Goal: Complete application form: Complete application form

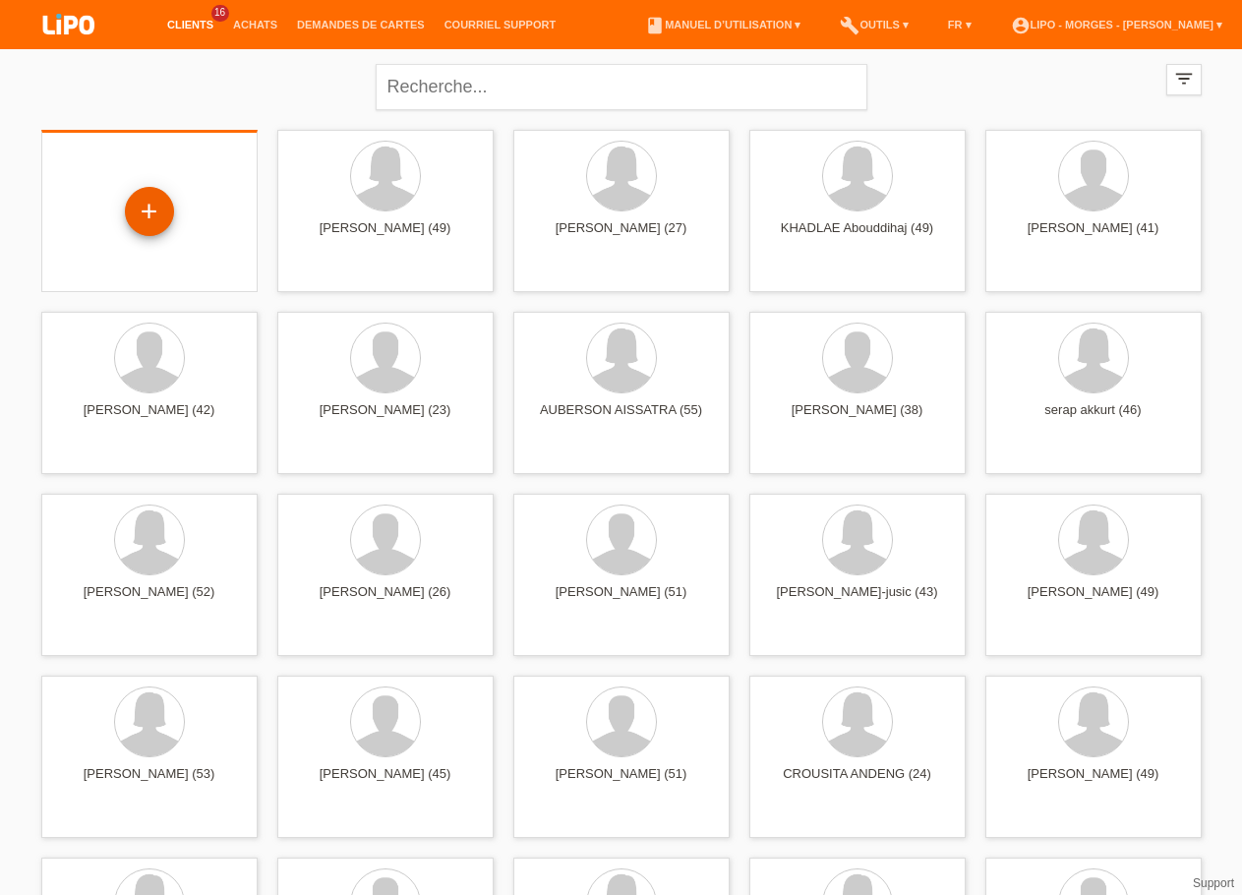
click at [138, 220] on div "+" at bounding box center [149, 211] width 49 height 49
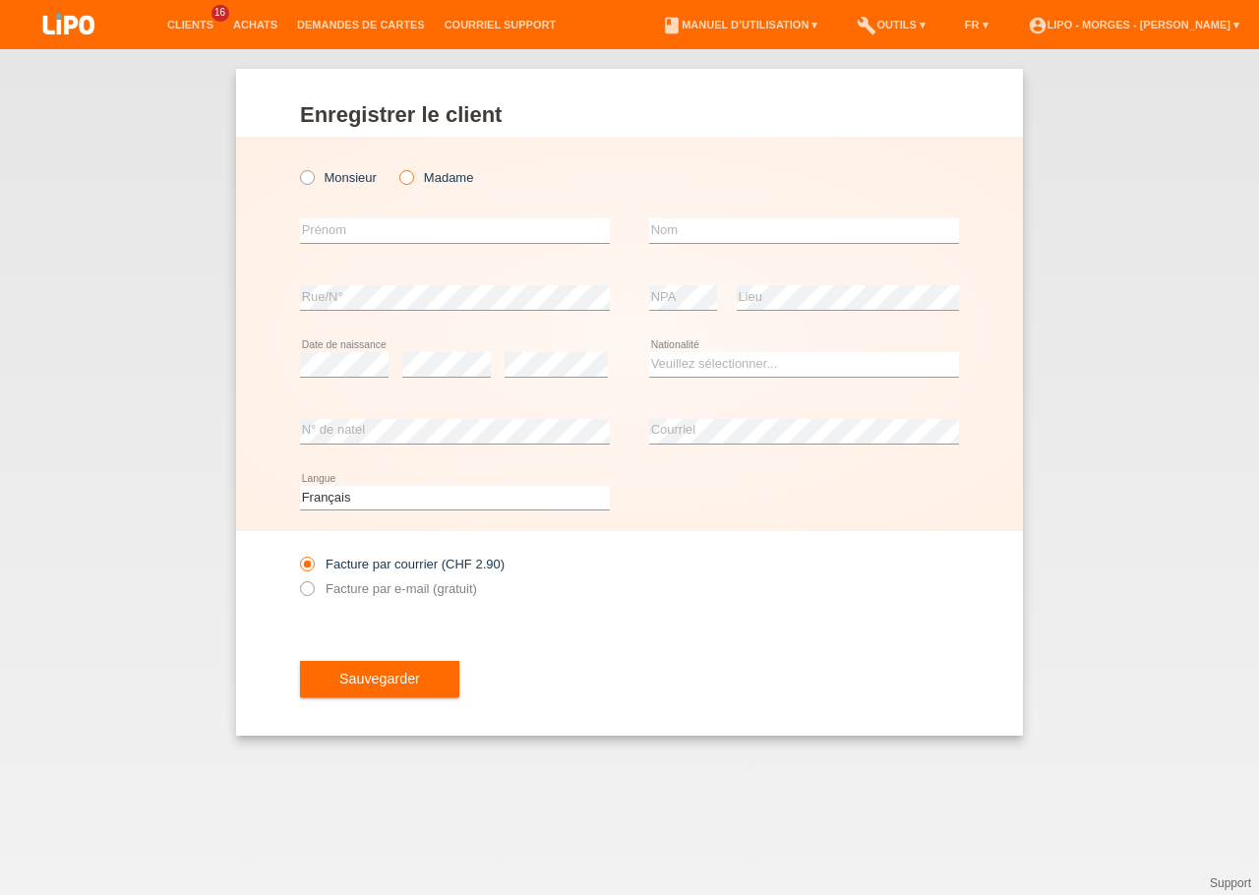
click at [396, 167] on icon at bounding box center [396, 167] width 0 height 0
click at [425, 173] on label "Madame" at bounding box center [436, 177] width 74 height 15
click at [412, 173] on input "Madame" at bounding box center [405, 176] width 13 height 13
radio input "true"
click at [396, 167] on icon at bounding box center [396, 167] width 0 height 0
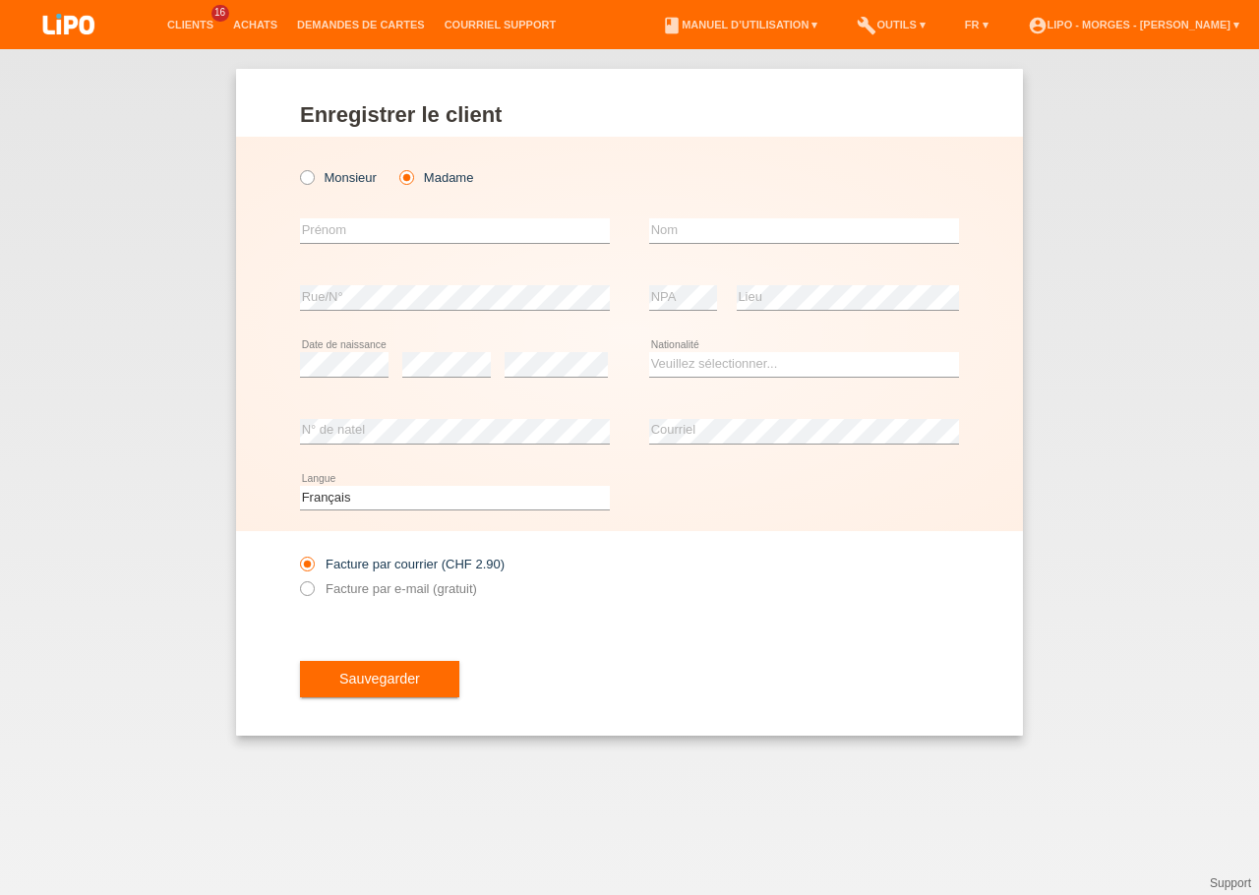
click at [407, 181] on input "Madame" at bounding box center [405, 176] width 13 height 13
click at [384, 241] on input "text" at bounding box center [455, 230] width 310 height 25
click at [401, 216] on div "error Prénom" at bounding box center [455, 231] width 310 height 67
click at [396, 227] on input "text" at bounding box center [455, 230] width 310 height 25
type input "[PERSON_NAME]"
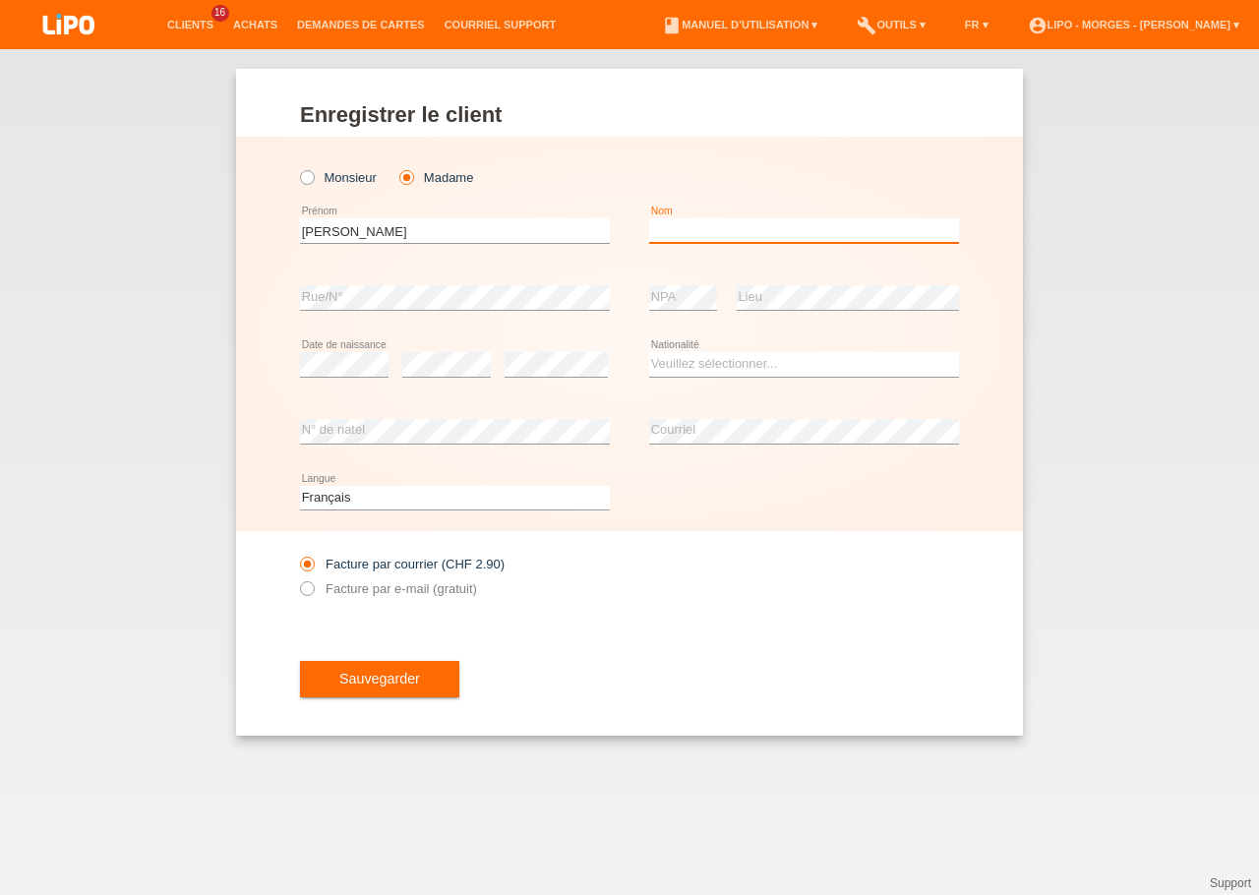
click at [688, 232] on input "text" at bounding box center [804, 230] width 310 height 25
type input "[PERSON_NAME]"
select select "CH"
click at [0, 0] on option "Suisse" at bounding box center [0, 0] width 0 height 0
click at [388, 596] on label "Facture par e-mail (gratuit)" at bounding box center [388, 588] width 177 height 15
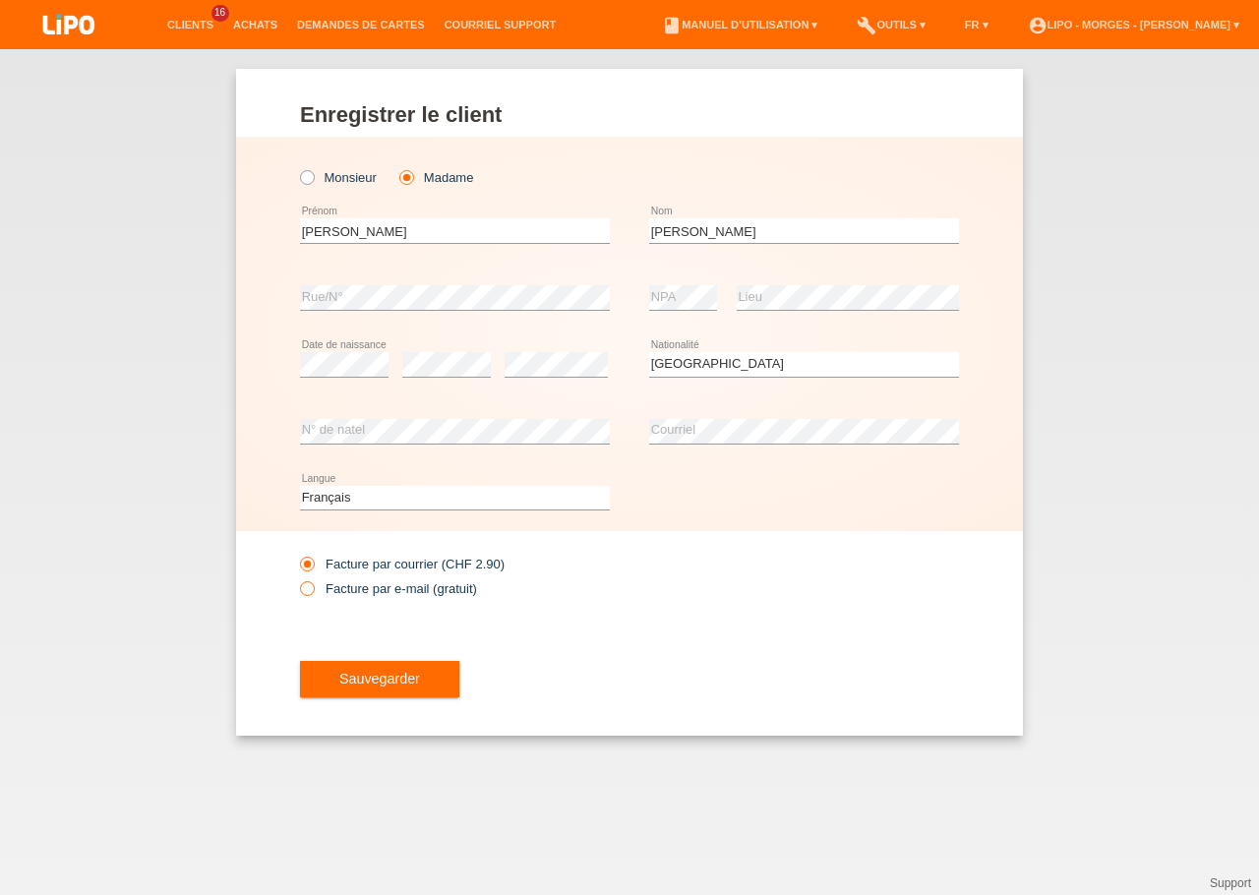
click at [313, 596] on input "Facture par e-mail (gratuit)" at bounding box center [306, 593] width 13 height 25
radio input "true"
click at [371, 685] on span "Sauvegarder" at bounding box center [379, 679] width 81 height 16
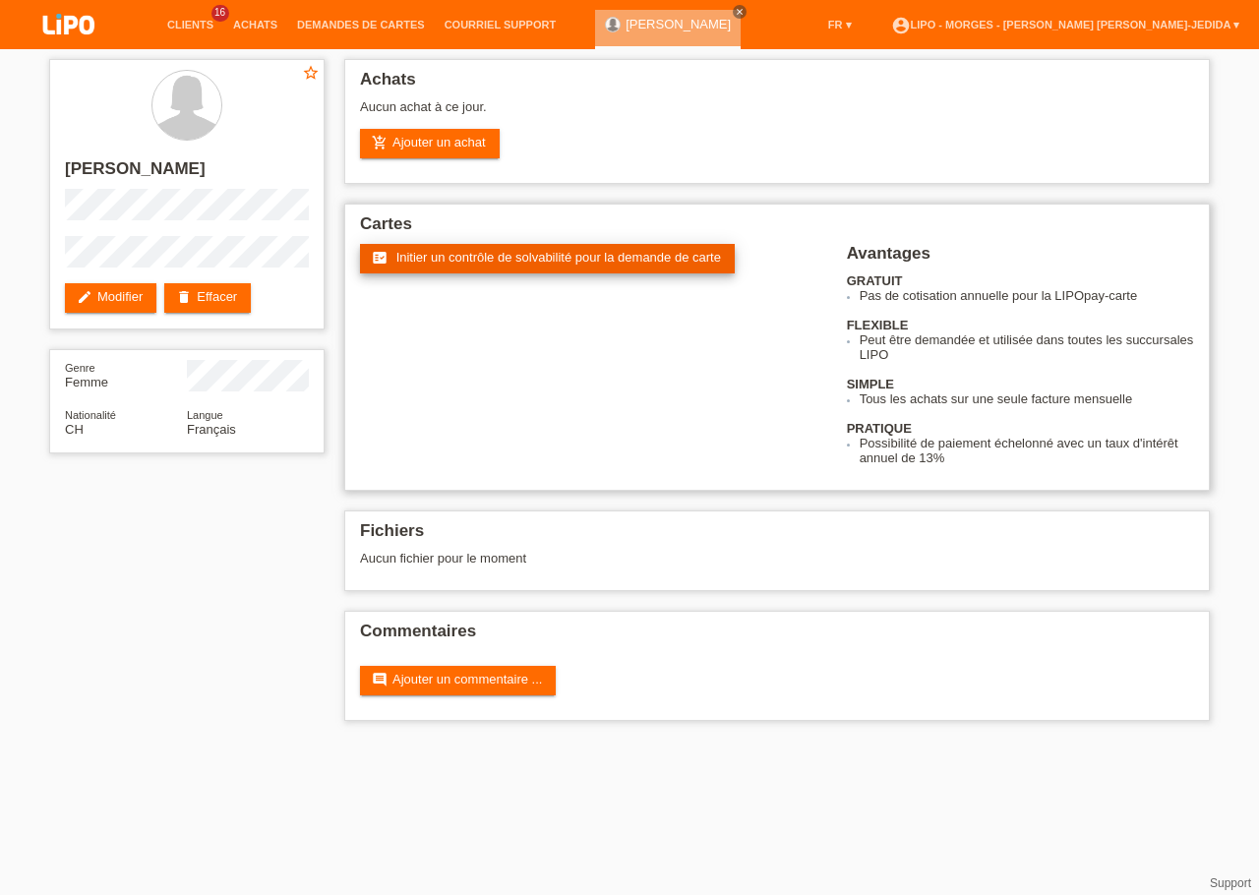
click at [466, 263] on span "Initier un contrôle de solvabilité pour la demande de carte" at bounding box center [558, 257] width 325 height 15
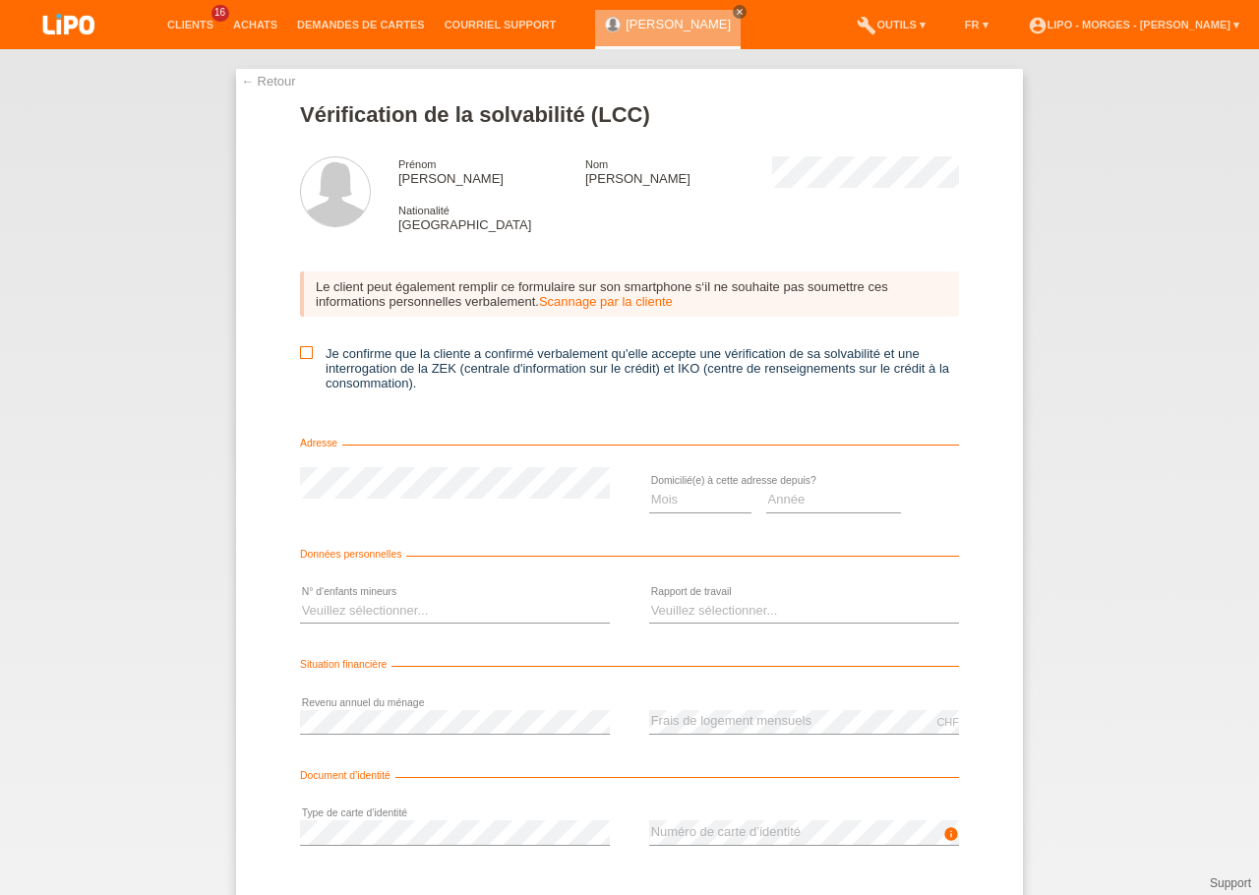
click at [300, 359] on icon at bounding box center [306, 352] width 13 height 13
click at [300, 359] on input "Je confirme que la cliente a confirmé verbalement qu'elle accepte une vérificat…" at bounding box center [306, 352] width 13 height 13
checkbox input "true"
click at [649, 488] on select "Mois 01 02 03 04 05 06 07 08 09 10" at bounding box center [700, 500] width 102 height 24
select select "10"
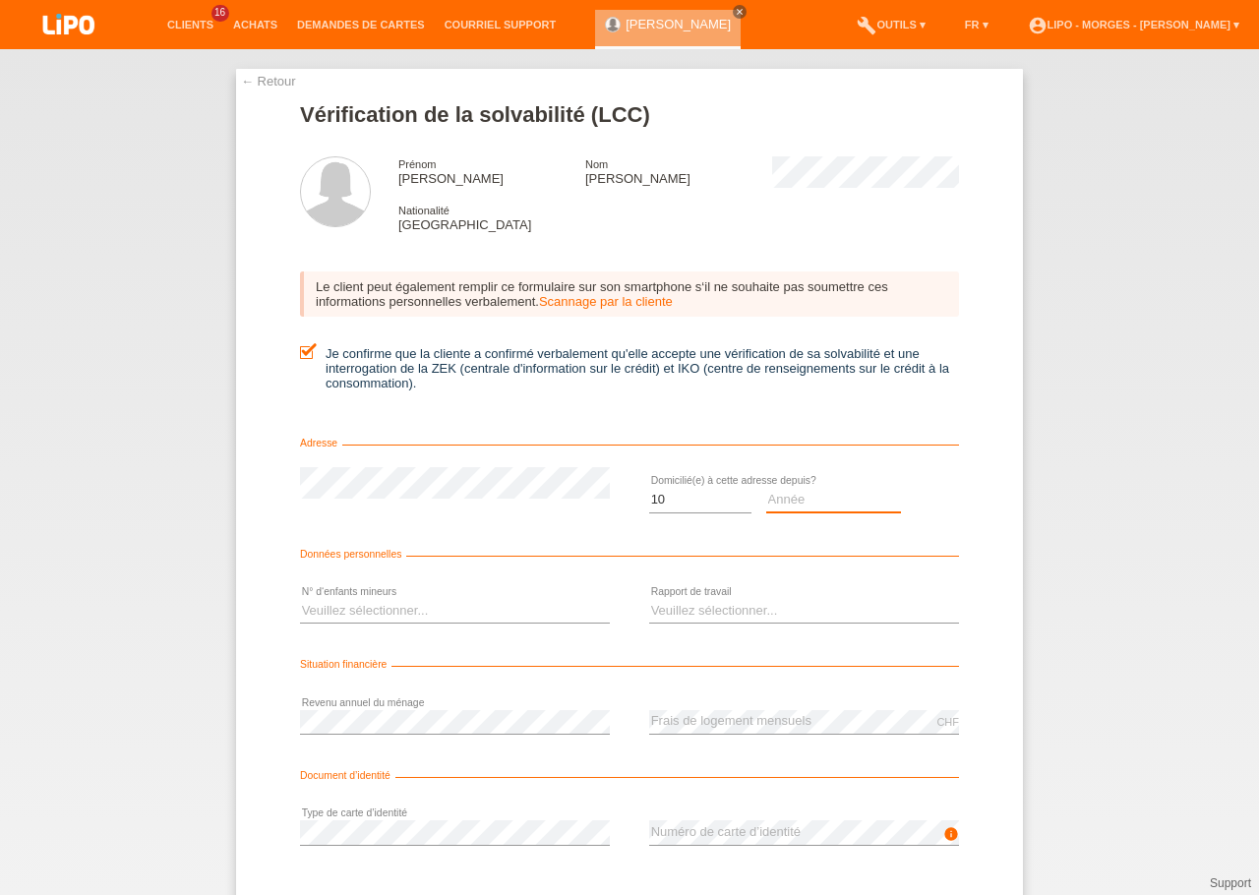
click at [766, 488] on select "Année 2025 2024 2023 2022 2021 2020 2019 2018 2017 2016 2015 2014 2013 2012 201…" at bounding box center [834, 500] width 136 height 24
select select "2019"
click at [300, 599] on select "Veuillez sélectionner... 0 1 2 3 4 5 6 7 8 9" at bounding box center [455, 611] width 310 height 24
select select "2"
click at [0, 0] on option "2" at bounding box center [0, 0] width 0 height 0
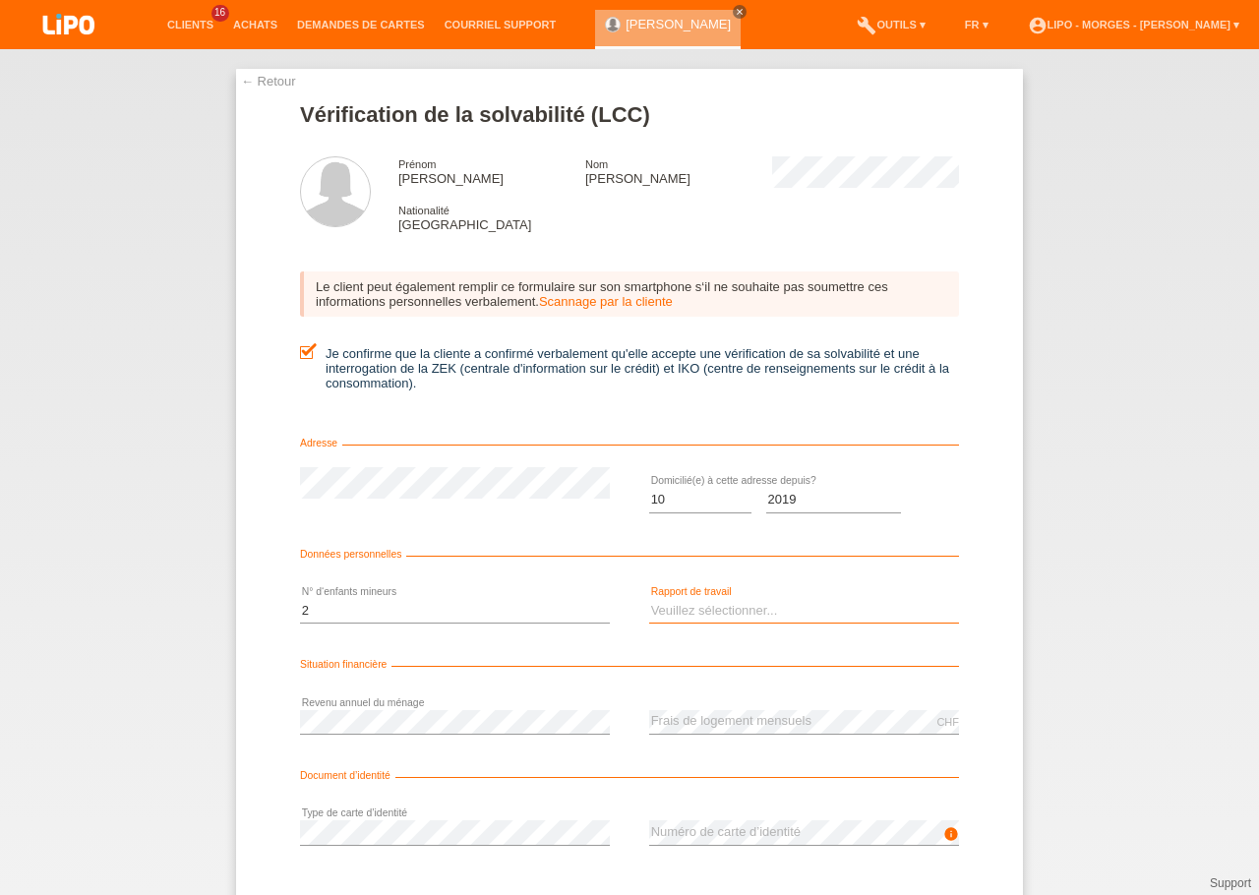
click at [649, 599] on select "Veuillez sélectionner... A durée indéterminée A durée déterminée Apprenti/étudi…" at bounding box center [804, 611] width 310 height 24
select select "UNLIMITED"
click at [0, 0] on option "A durée indéterminée" at bounding box center [0, 0] width 0 height 0
click at [386, 825] on div "error Type de carte d’identité" at bounding box center [455, 833] width 310 height 67
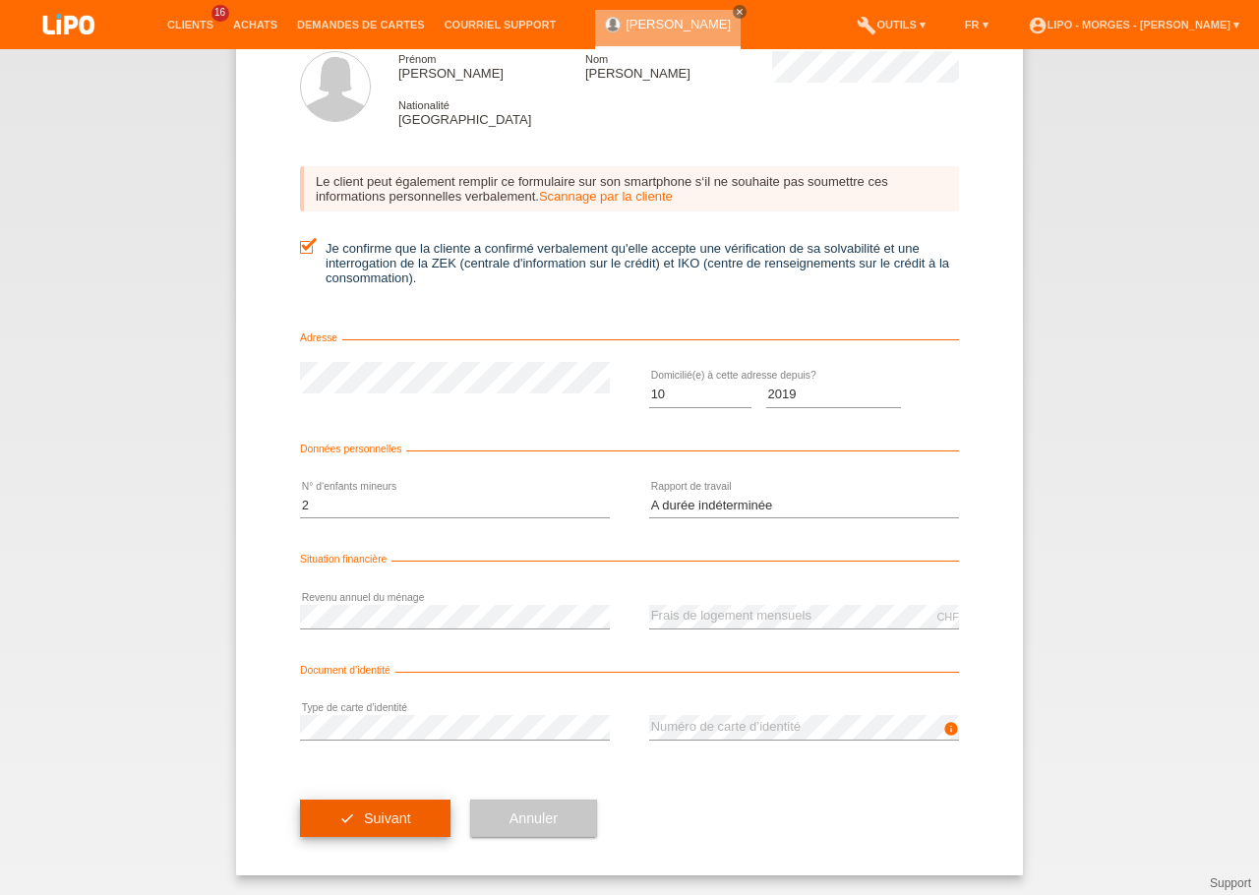
click at [372, 822] on span "Suivant" at bounding box center [387, 818] width 47 height 16
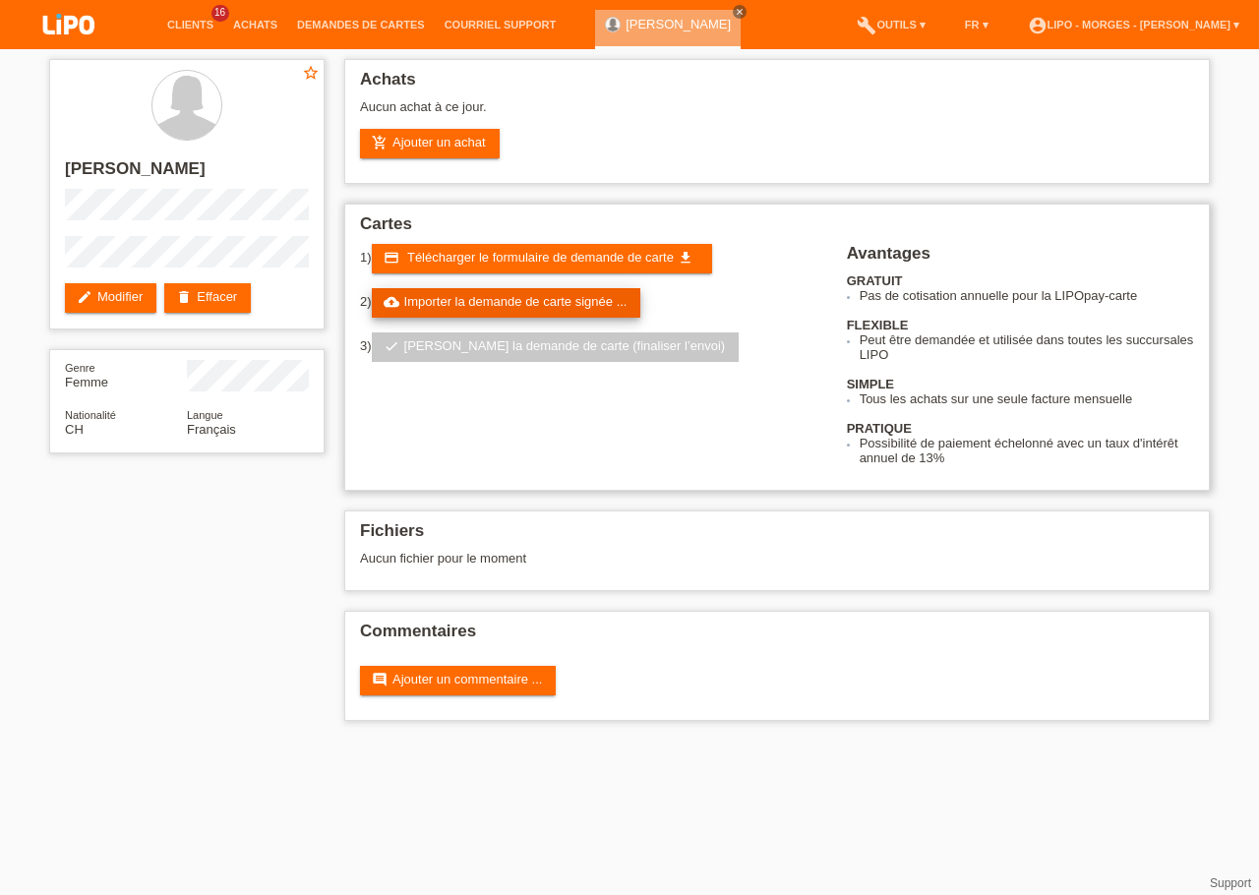
click at [507, 304] on link "cloud_upload Importer la demande de carte signée ..." at bounding box center [506, 303] width 269 height 30
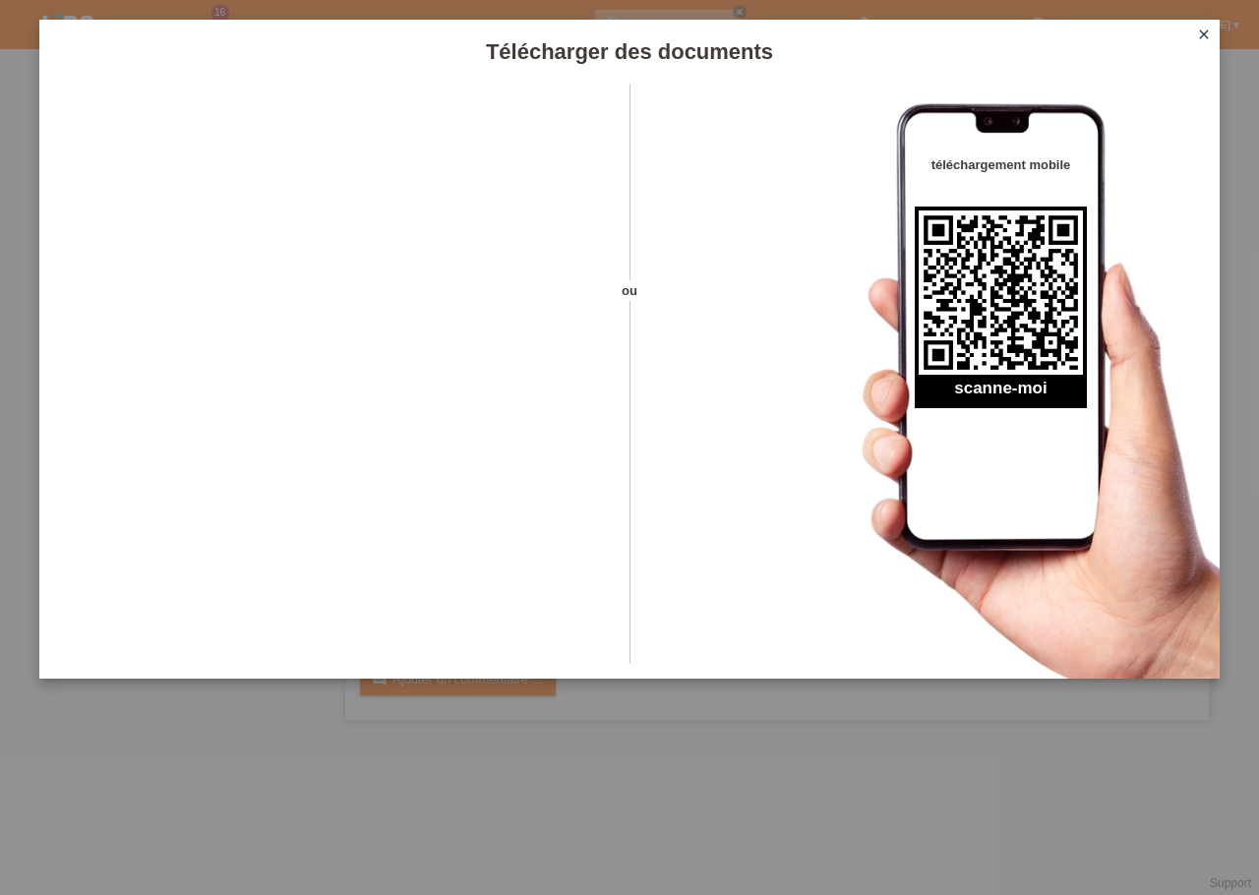
click at [1201, 34] on icon "close" at bounding box center [1204, 35] width 16 height 16
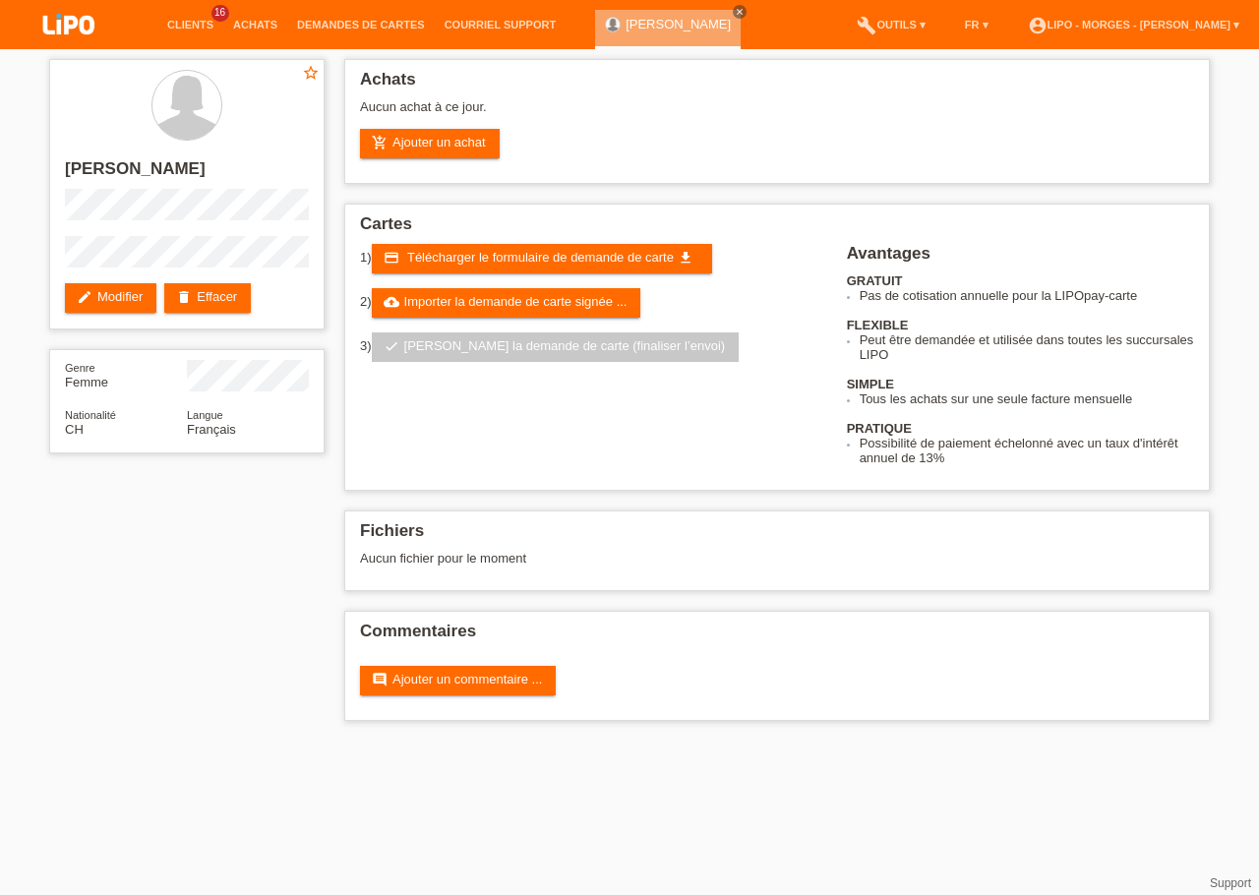
click at [522, 262] on span "Télécharger le formulaire de demande de carte" at bounding box center [540, 257] width 267 height 15
click at [426, 305] on link "cloud_upload Importer la demande de carte signée ..." at bounding box center [506, 303] width 269 height 30
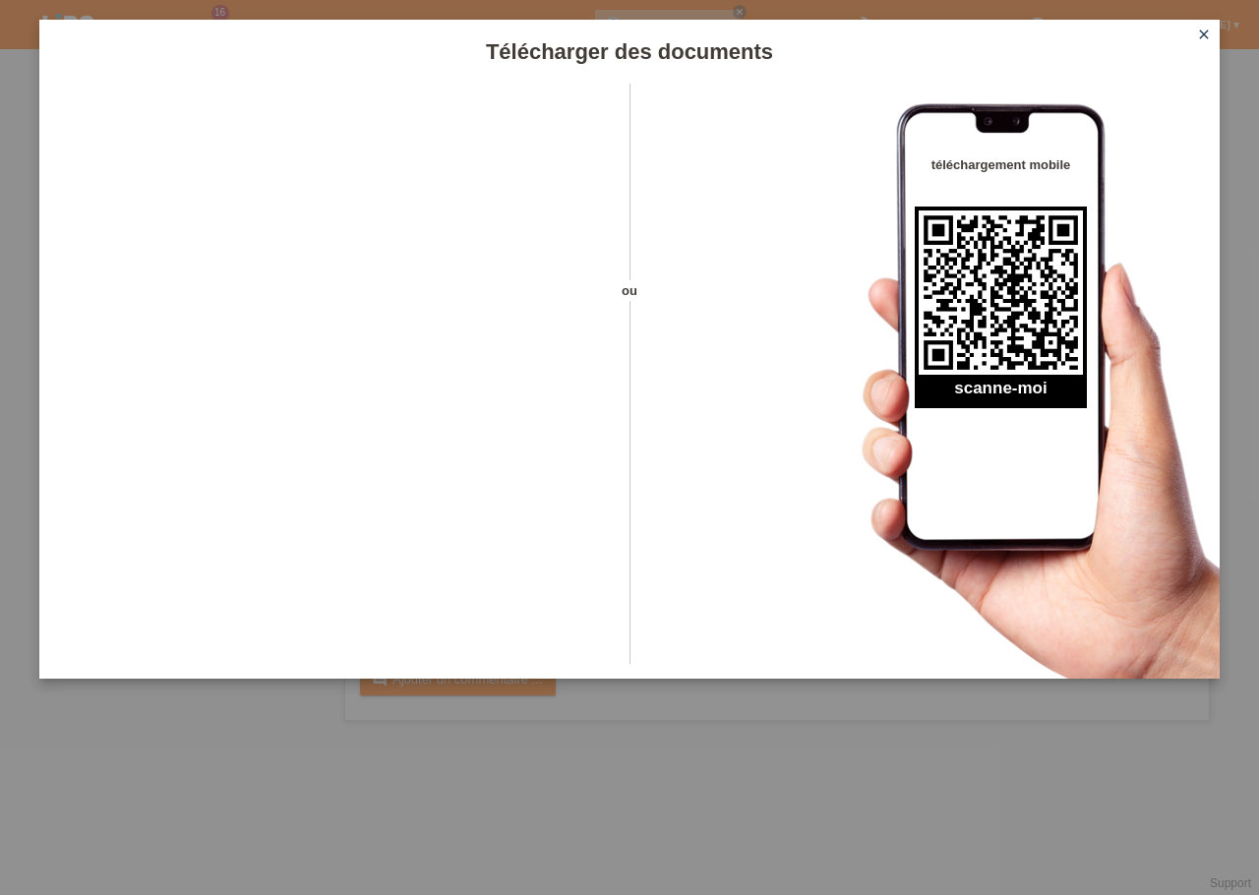
click at [1204, 31] on icon "close" at bounding box center [1204, 35] width 16 height 16
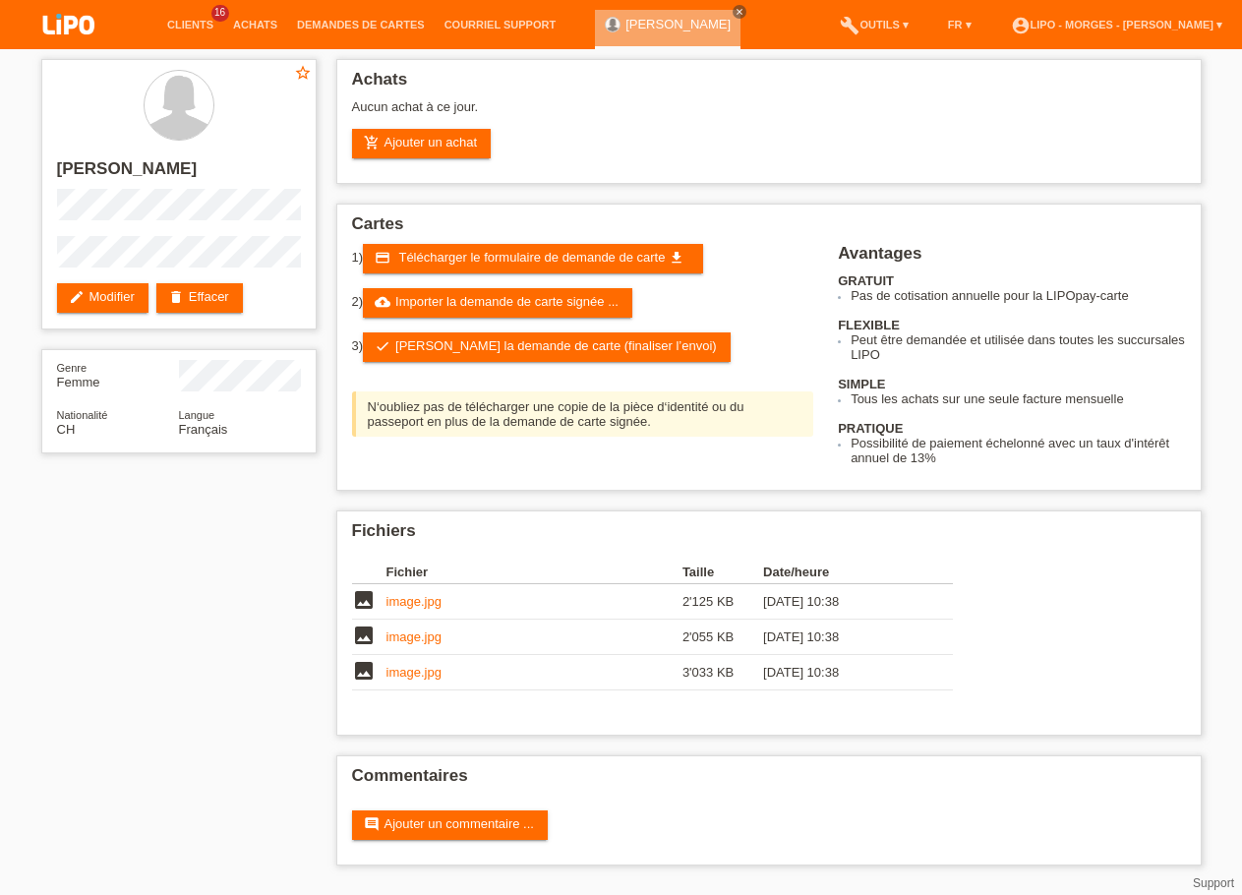
click at [449, 355] on link "check Soumettre la demande de carte (finaliser l’envoi)" at bounding box center [547, 347] width 368 height 30
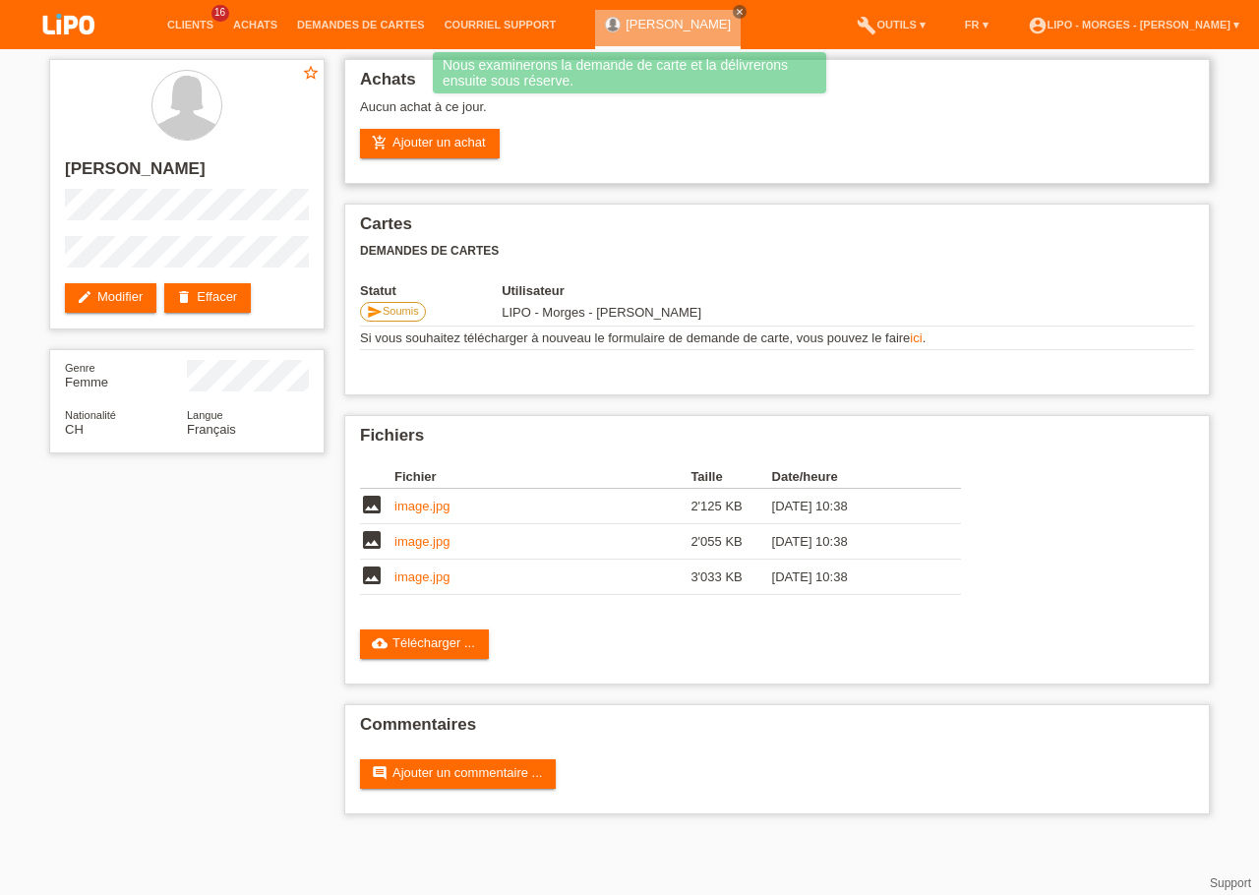
click at [392, 162] on div "Achats Aucun achat à ce jour. add_shopping_cart Ajouter un achat" at bounding box center [776, 121] width 865 height 125
click at [416, 143] on link "add_shopping_cart Ajouter un achat" at bounding box center [430, 144] width 140 height 30
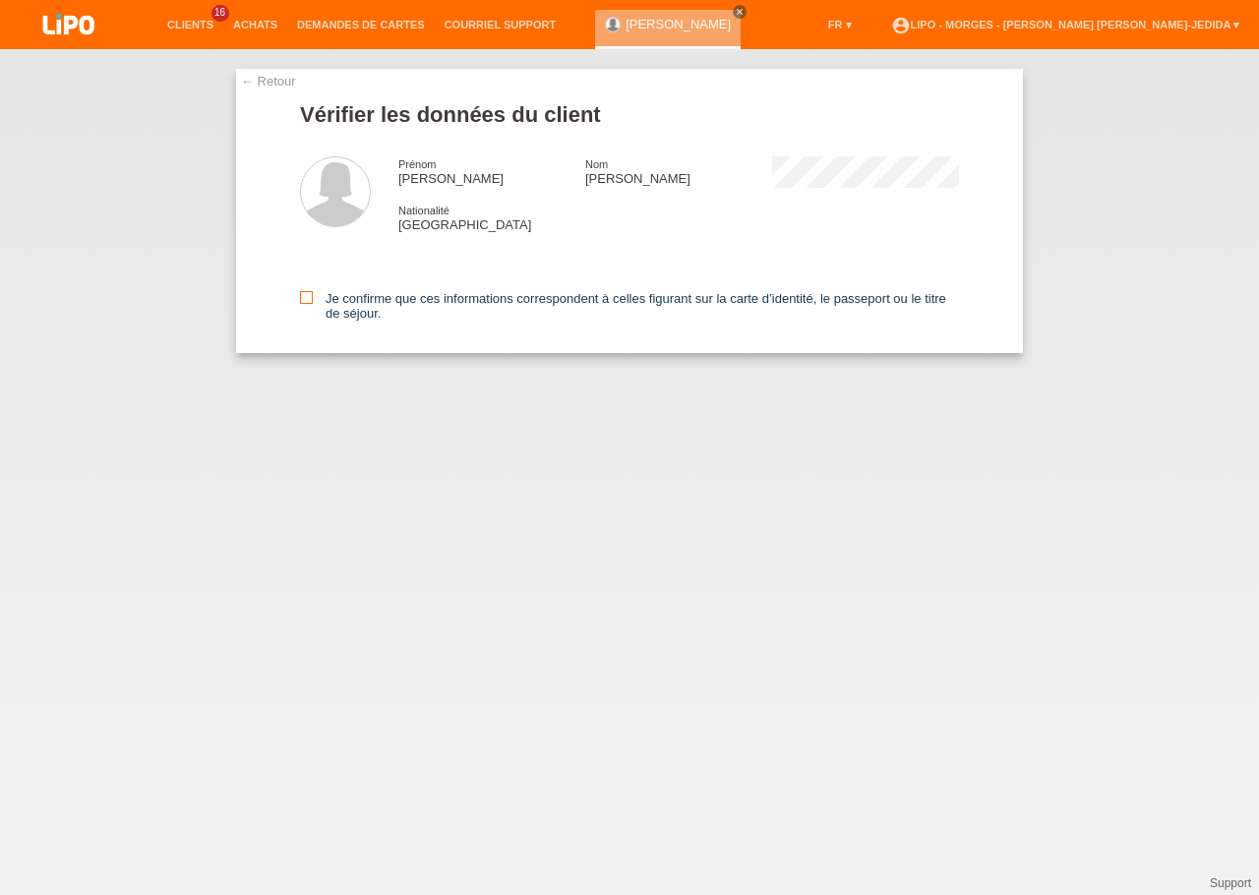
click at [307, 299] on icon at bounding box center [306, 297] width 13 height 13
click at [307, 299] on input "Je confirme que ces informations correspondent à celles figurant sur la carte d…" at bounding box center [306, 297] width 13 height 13
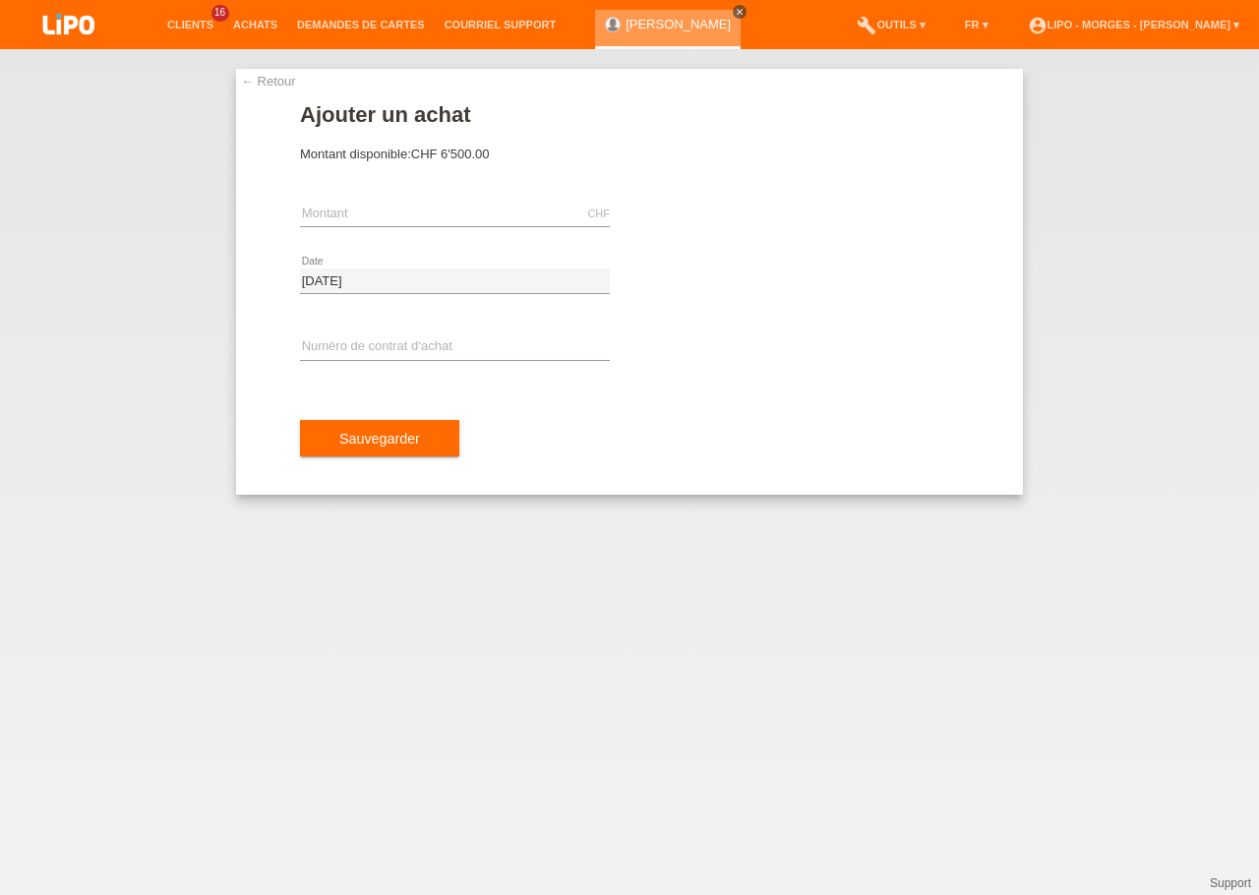
click at [744, 12] on icon "close" at bounding box center [740, 12] width 10 height 10
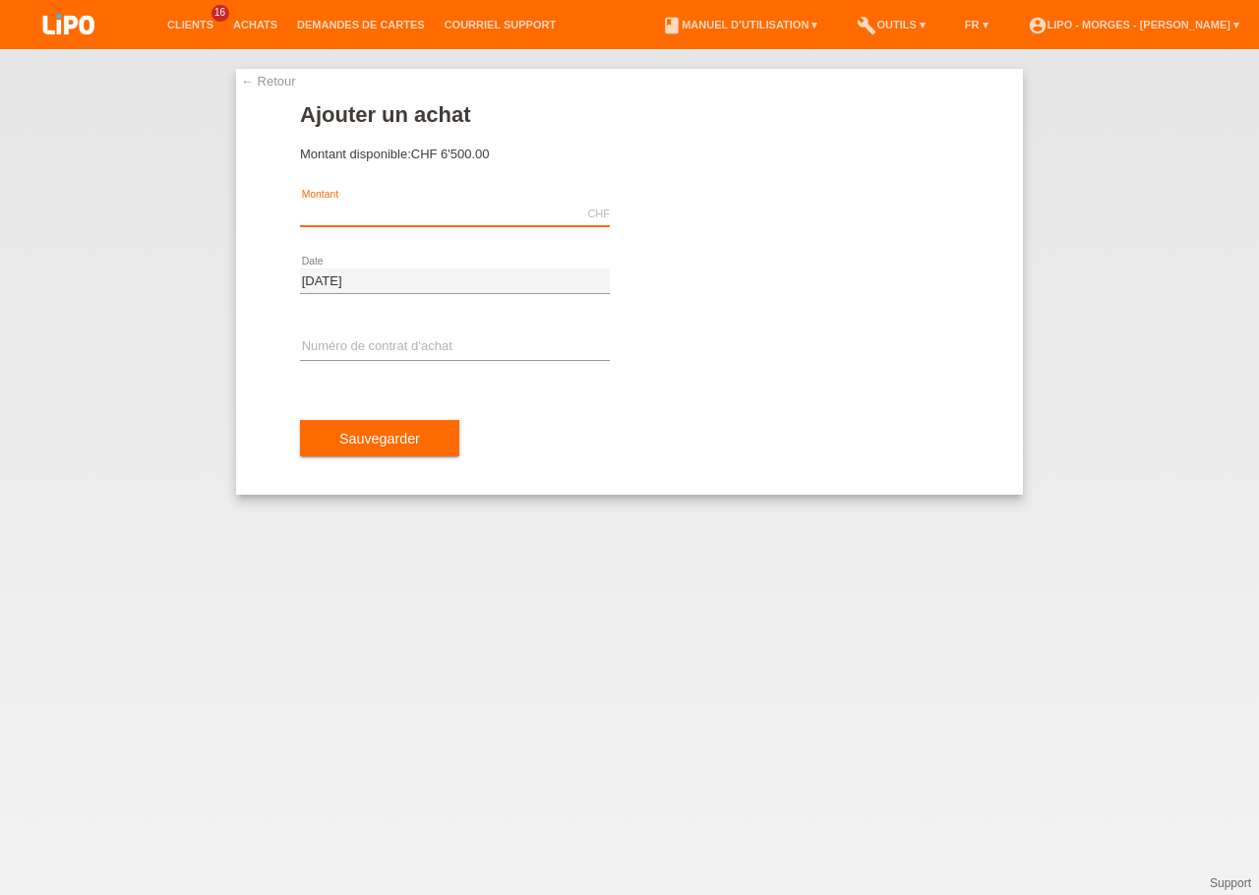
click at [424, 214] on input "text" at bounding box center [455, 214] width 310 height 25
click at [327, 211] on input "text" at bounding box center [455, 214] width 310 height 25
